Goal: Find specific page/section: Find specific page/section

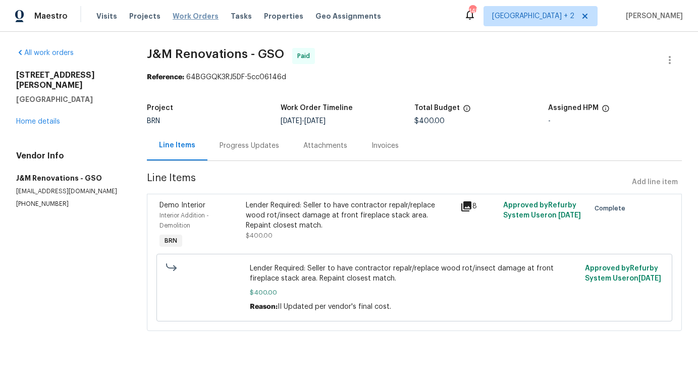
click at [191, 19] on span "Work Orders" at bounding box center [196, 16] width 46 height 10
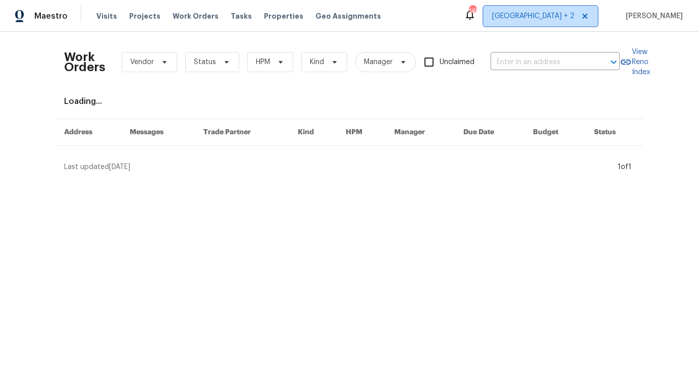
click at [570, 11] on span "[GEOGRAPHIC_DATA] + 2" at bounding box center [540, 16] width 114 height 20
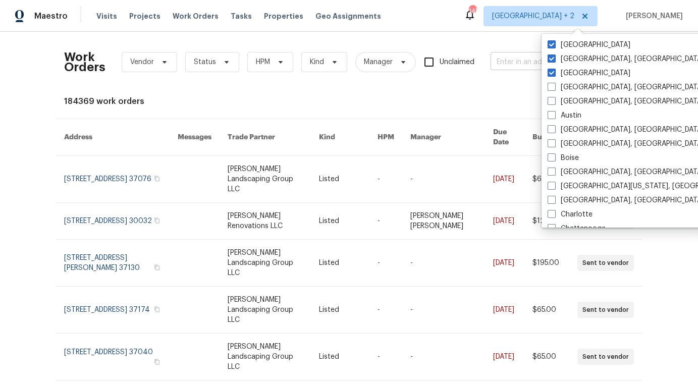
click at [512, 63] on input "text" at bounding box center [540, 62] width 101 height 16
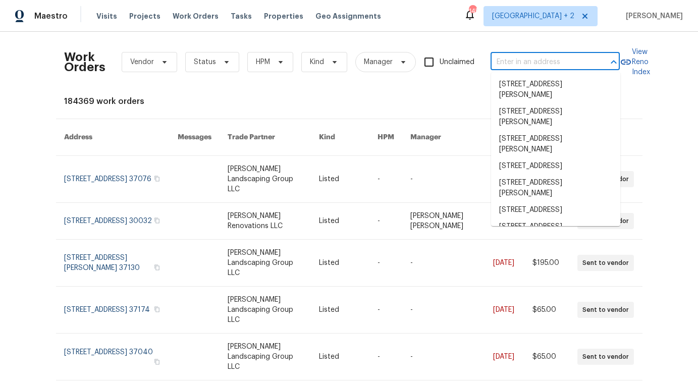
paste input "[STREET_ADDRESS][PERSON_NAME]"
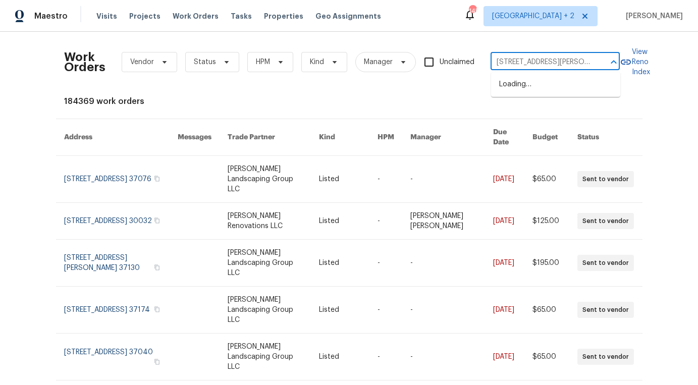
scroll to position [0, 62]
type input "[STREET_ADDRESS][PERSON_NAME]"
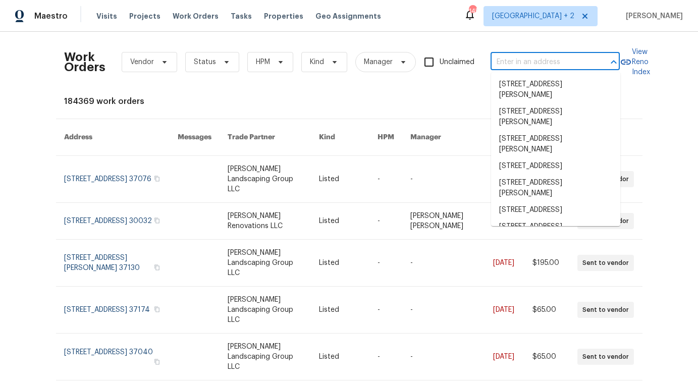
scroll to position [0, 0]
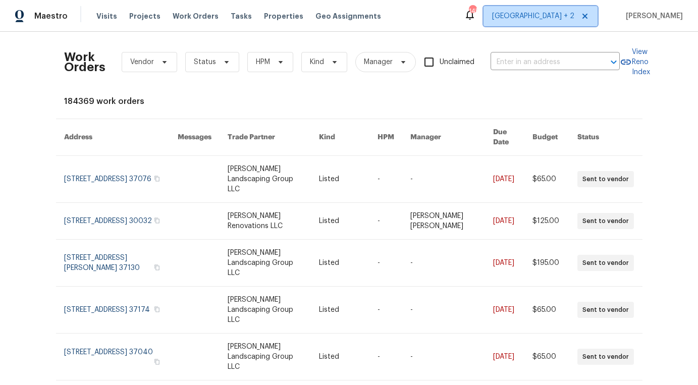
click at [569, 13] on span "[GEOGRAPHIC_DATA] + 2" at bounding box center [533, 16] width 82 height 10
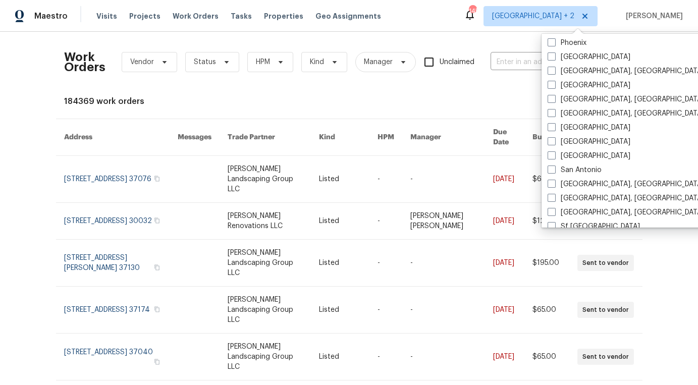
scroll to position [605, 0]
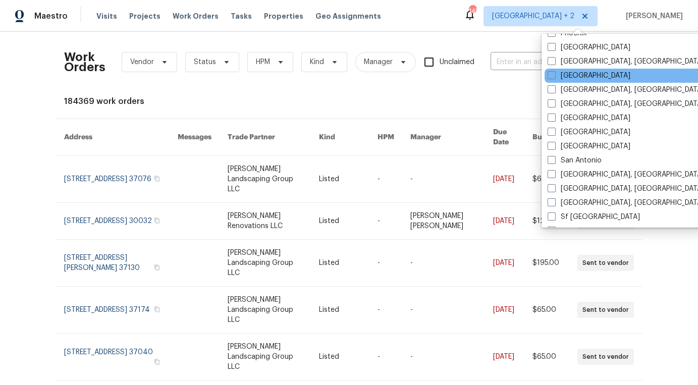
click at [574, 81] on div "[GEOGRAPHIC_DATA]" at bounding box center [645, 76] width 203 height 14
click at [549, 74] on span at bounding box center [552, 75] width 8 height 8
click at [549, 74] on input "[GEOGRAPHIC_DATA]" at bounding box center [551, 74] width 7 height 7
checkbox input "true"
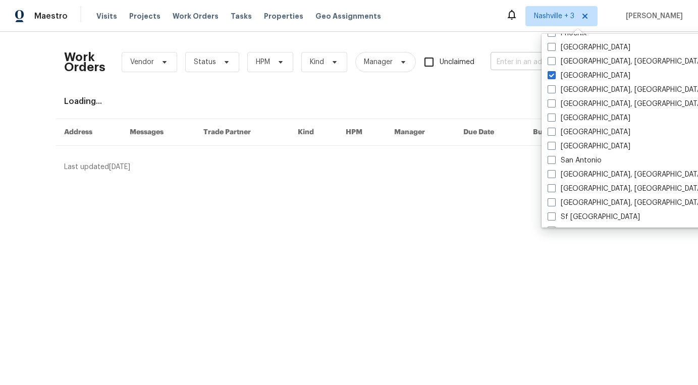
click at [516, 62] on input "text" at bounding box center [540, 62] width 101 height 16
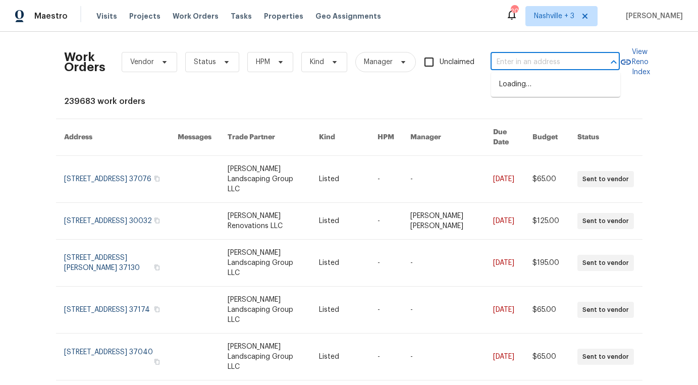
paste input "[STREET_ADDRESS][PERSON_NAME]"
type input "[STREET_ADDRESS][PERSON_NAME]"
click at [540, 88] on li "[STREET_ADDRESS][PERSON_NAME]" at bounding box center [555, 89] width 129 height 27
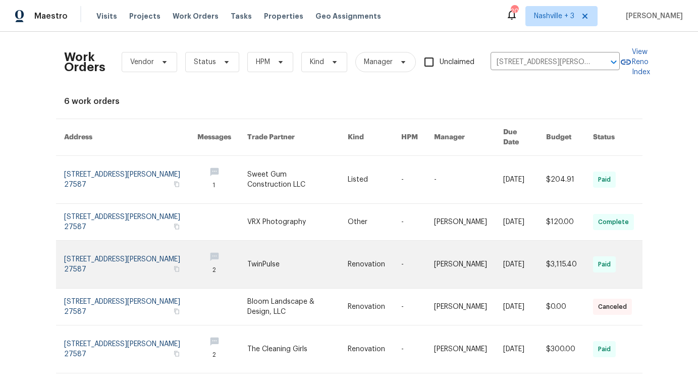
scroll to position [60, 0]
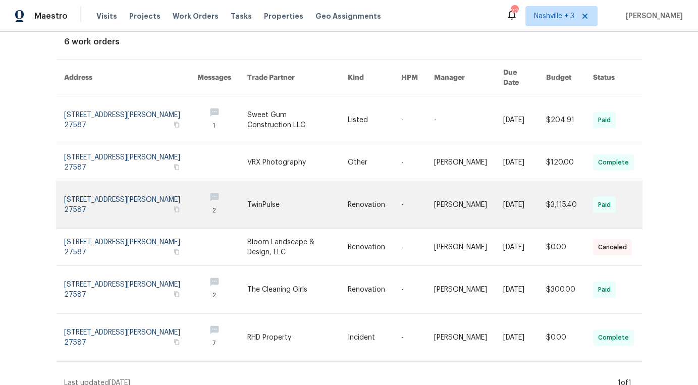
click at [311, 193] on link at bounding box center [297, 204] width 100 height 47
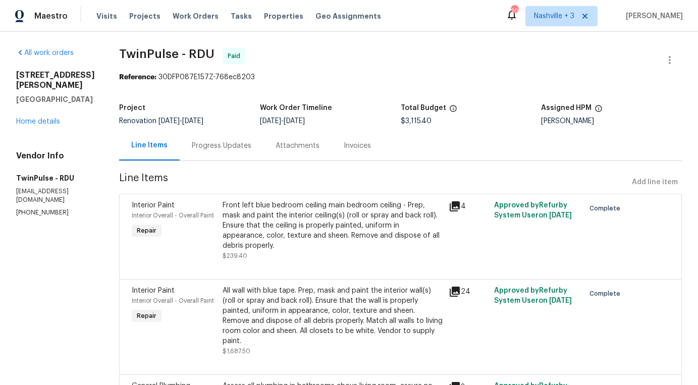
click at [451, 202] on icon at bounding box center [455, 206] width 12 height 12
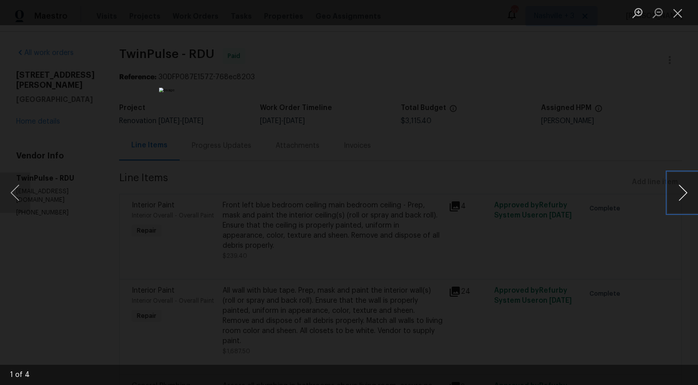
click at [682, 192] on button "Next image" at bounding box center [683, 193] width 30 height 40
click at [682, 191] on button "Next image" at bounding box center [683, 193] width 30 height 40
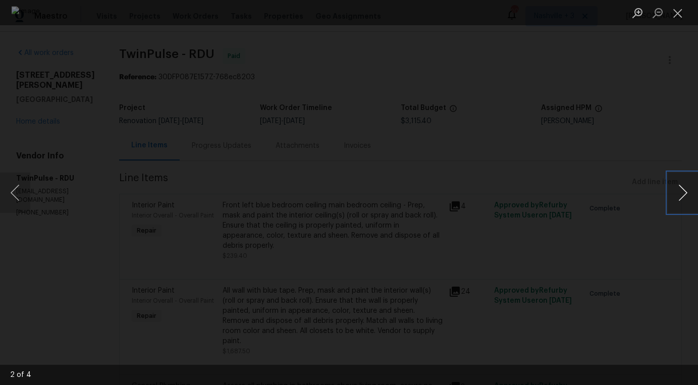
click at [682, 191] on button "Next image" at bounding box center [683, 193] width 30 height 40
click at [655, 201] on div "Lightbox" at bounding box center [349, 192] width 698 height 385
